Goal: Navigation & Orientation: Find specific page/section

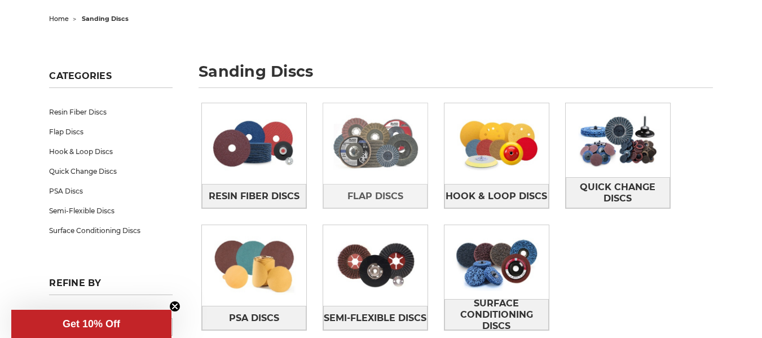
click at [367, 149] on img at bounding box center [375, 144] width 104 height 74
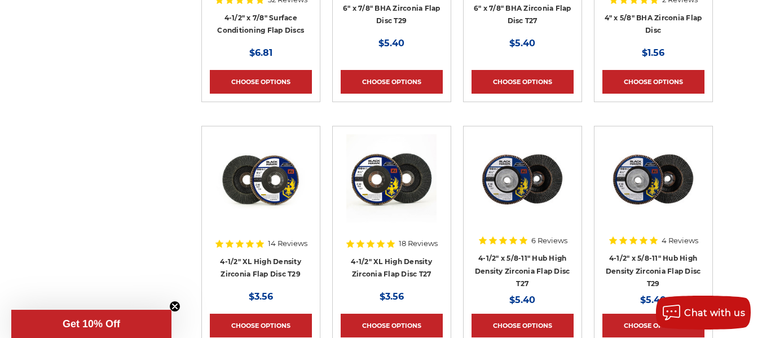
scroll to position [677, 0]
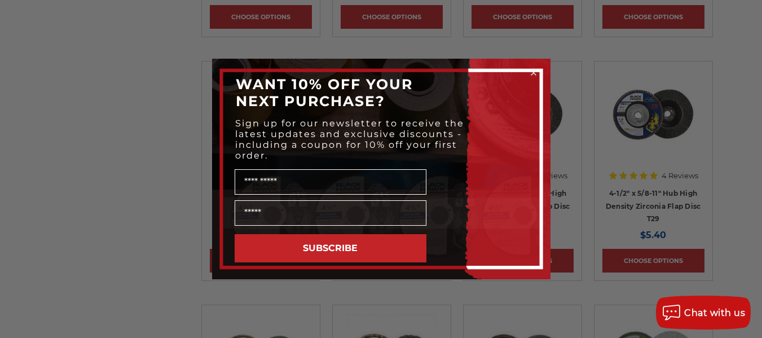
click at [538, 70] on circle "Close dialog" at bounding box center [533, 73] width 11 height 11
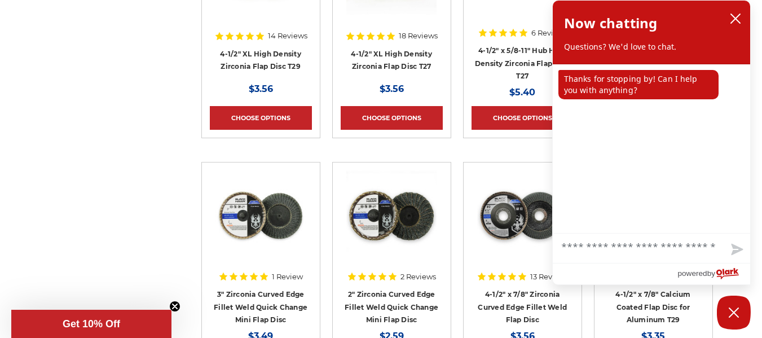
scroll to position [846, 0]
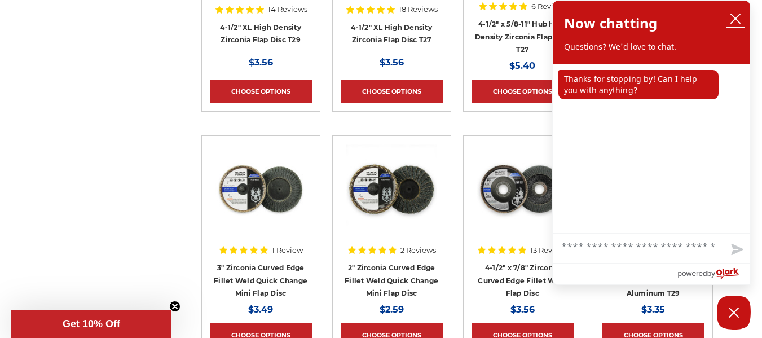
click at [735, 15] on icon "close chatbox" at bounding box center [735, 18] width 11 height 11
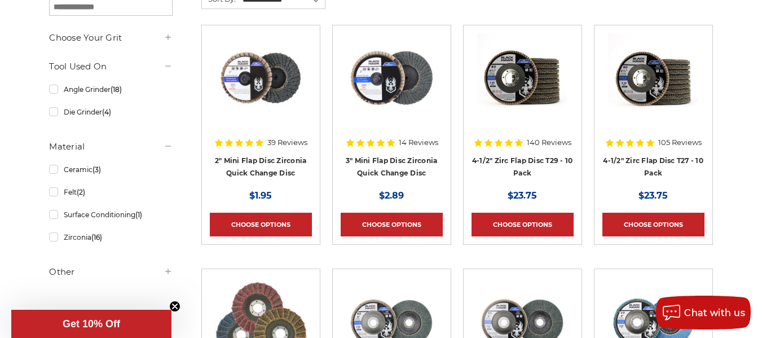
scroll to position [0, 0]
